Goal: Check status: Check status

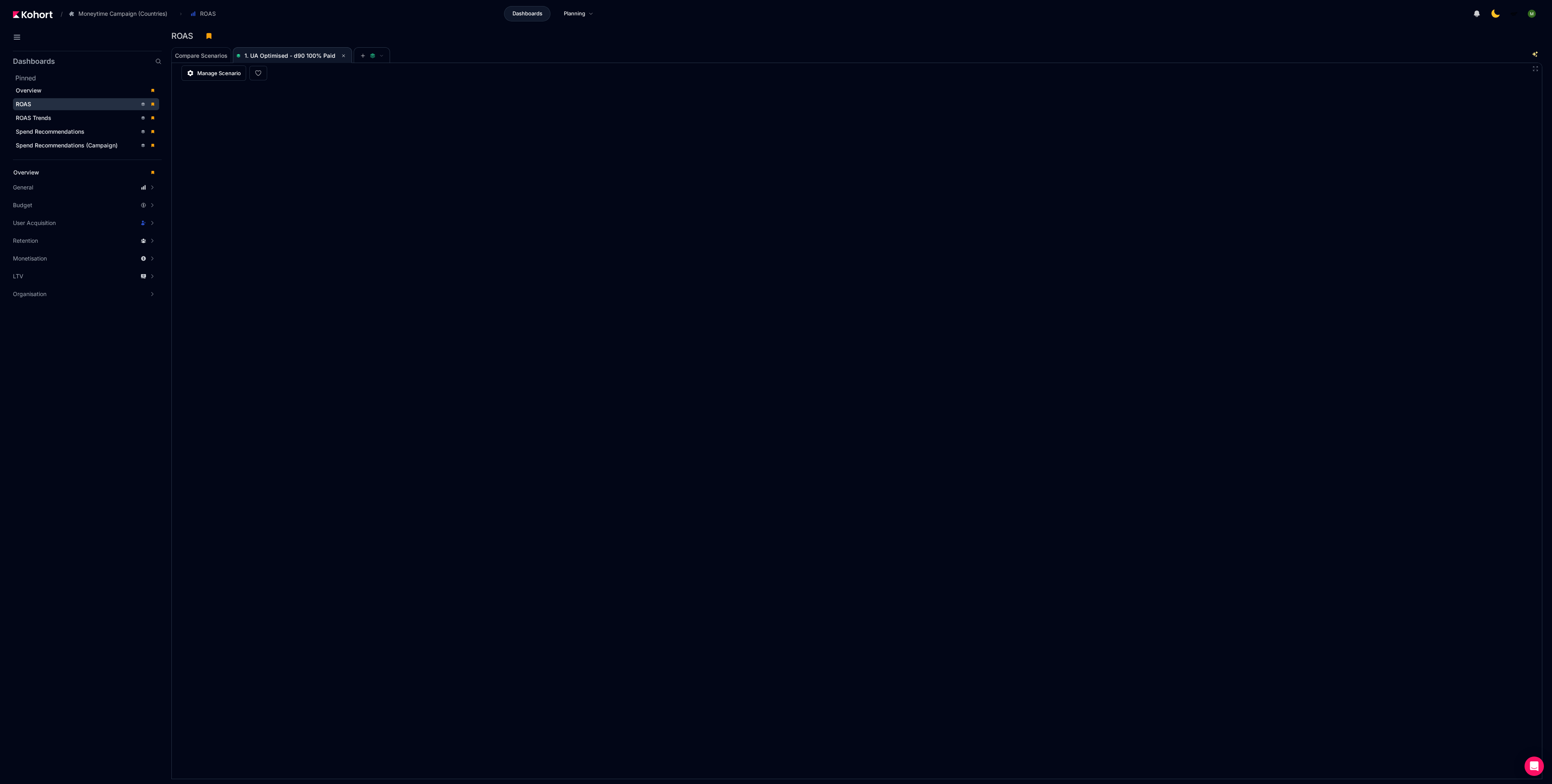
click at [1071, 39] on div "ROAS" at bounding box center [853, 36] width 1365 height 12
click at [1130, 56] on div "Compare Scenarios 1. UA Optimised - d90 100% Paid" at bounding box center [843, 55] width 1344 height 16
